Goal: Task Accomplishment & Management: Manage account settings

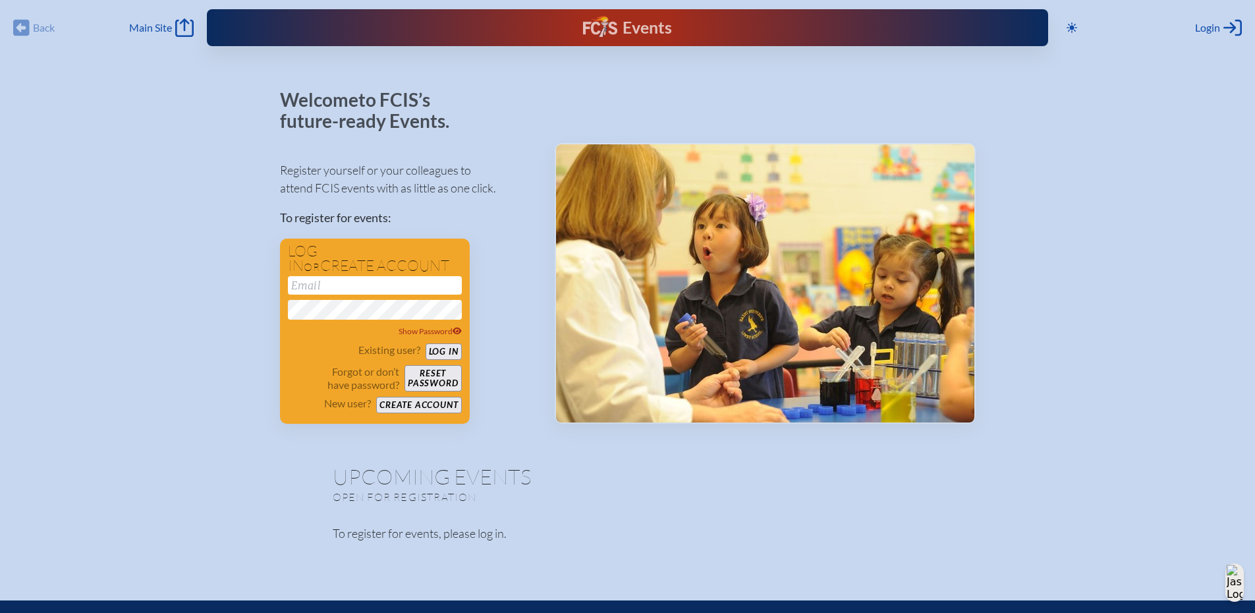
type input "[EMAIL_ADDRESS][DOMAIN_NAME]"
click at [439, 351] on button "Log in" at bounding box center [444, 351] width 36 height 16
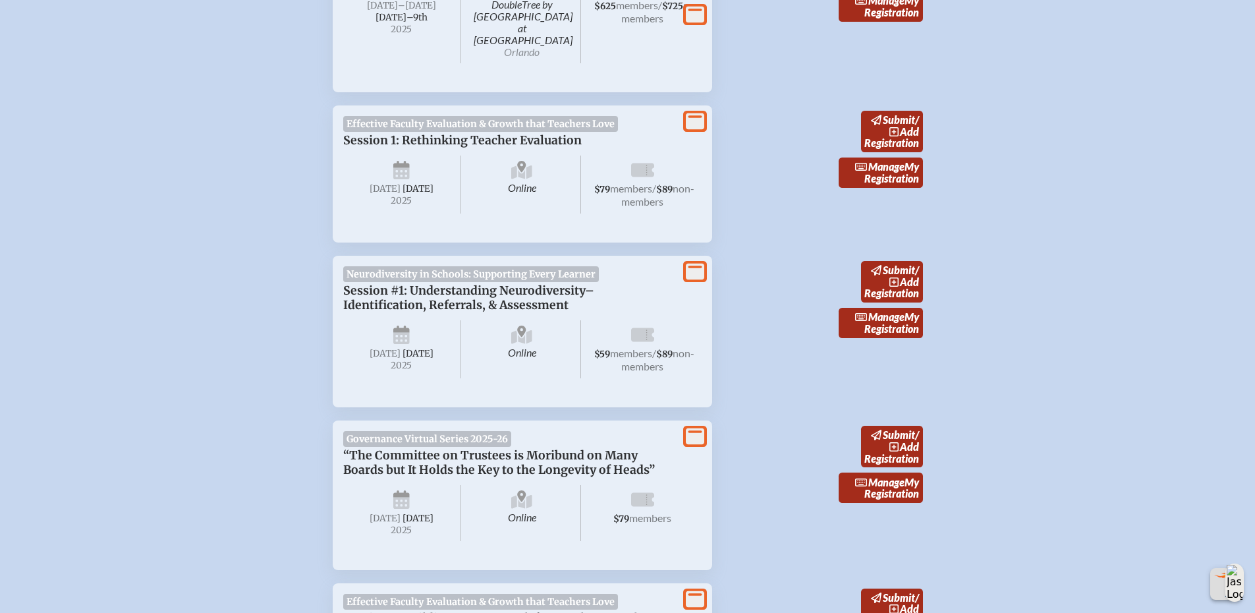
scroll to position [593, 0]
